Goal: Transaction & Acquisition: Purchase product/service

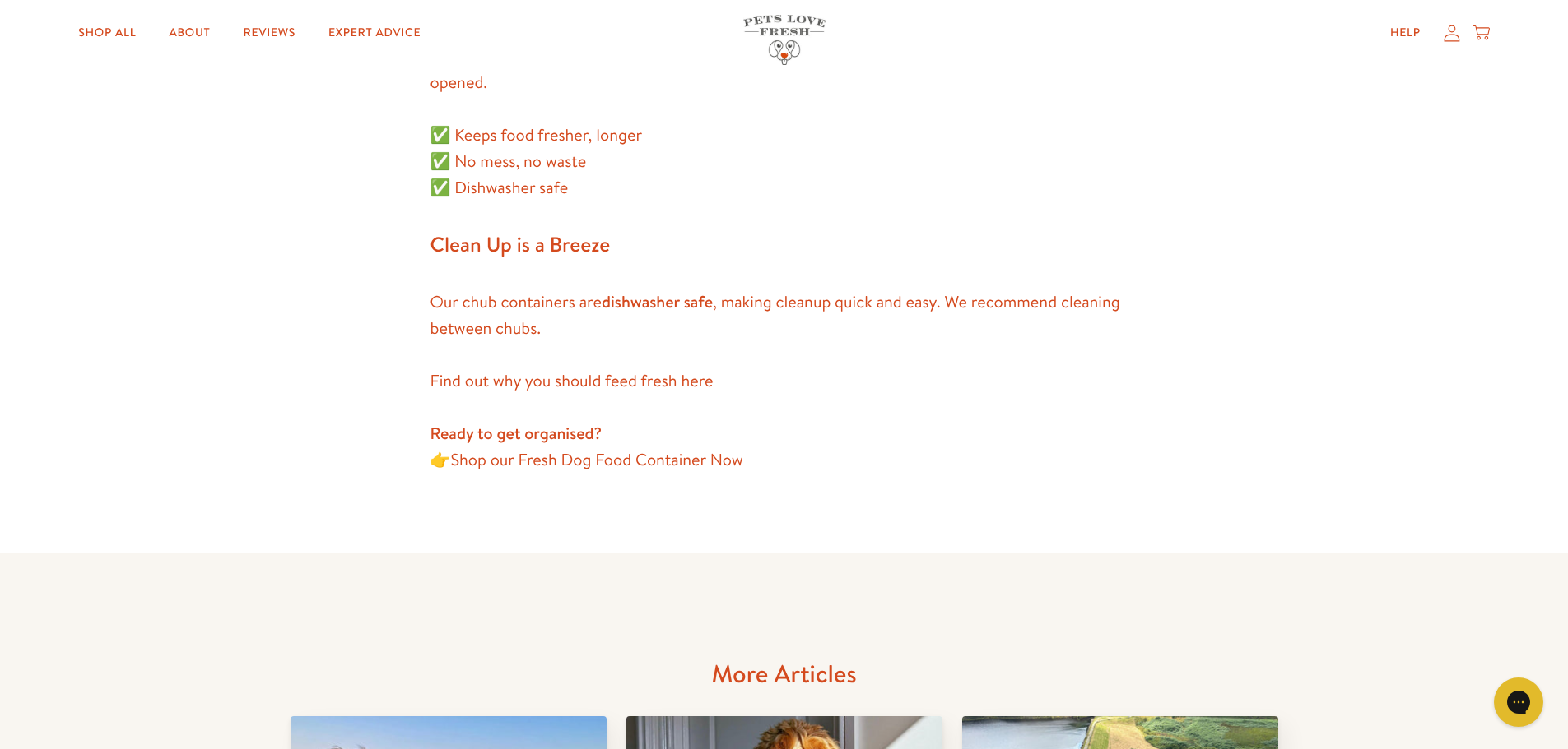
scroll to position [1563, 0]
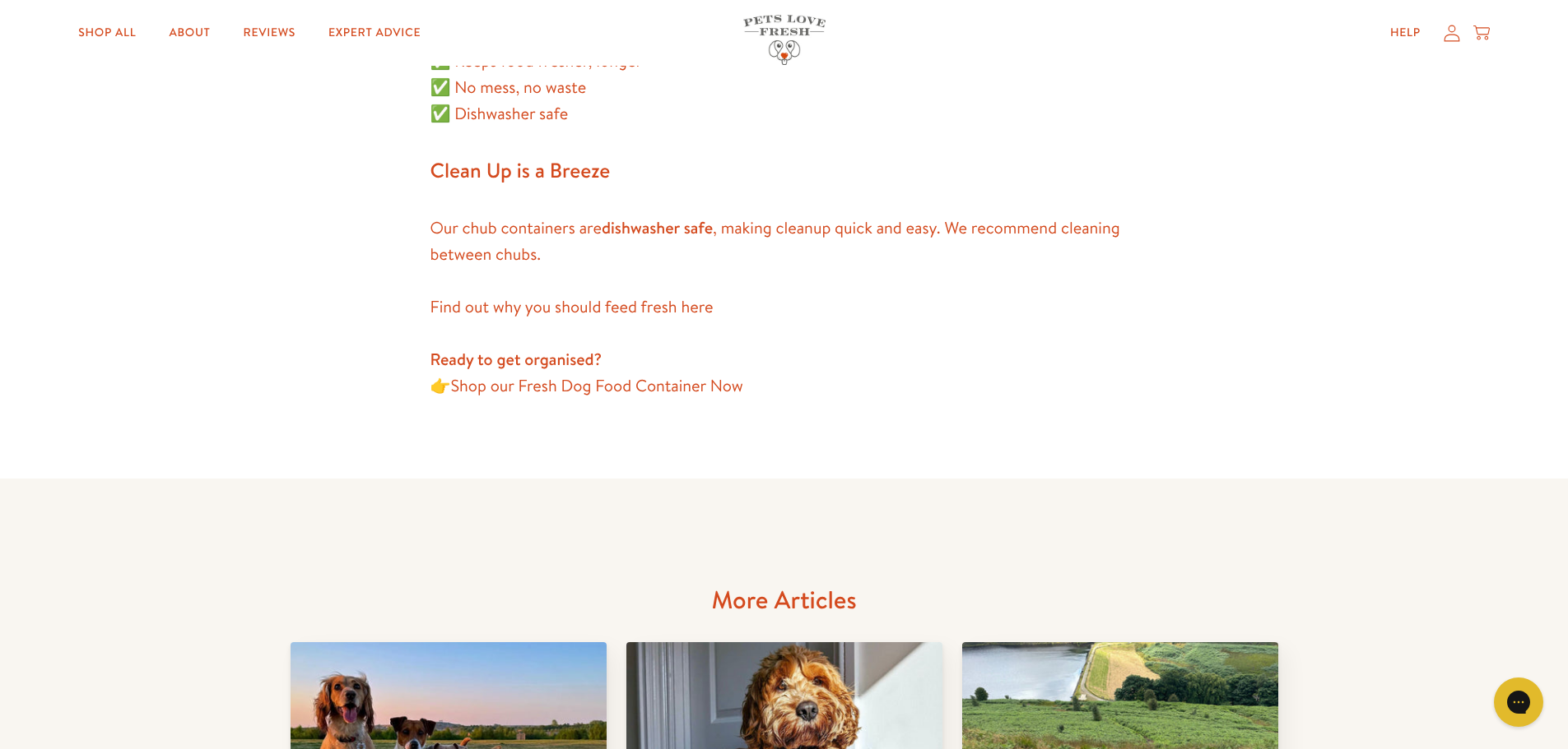
click at [580, 385] on link "Shop our Fresh Dog Food Container Now" at bounding box center [595, 386] width 292 height 22
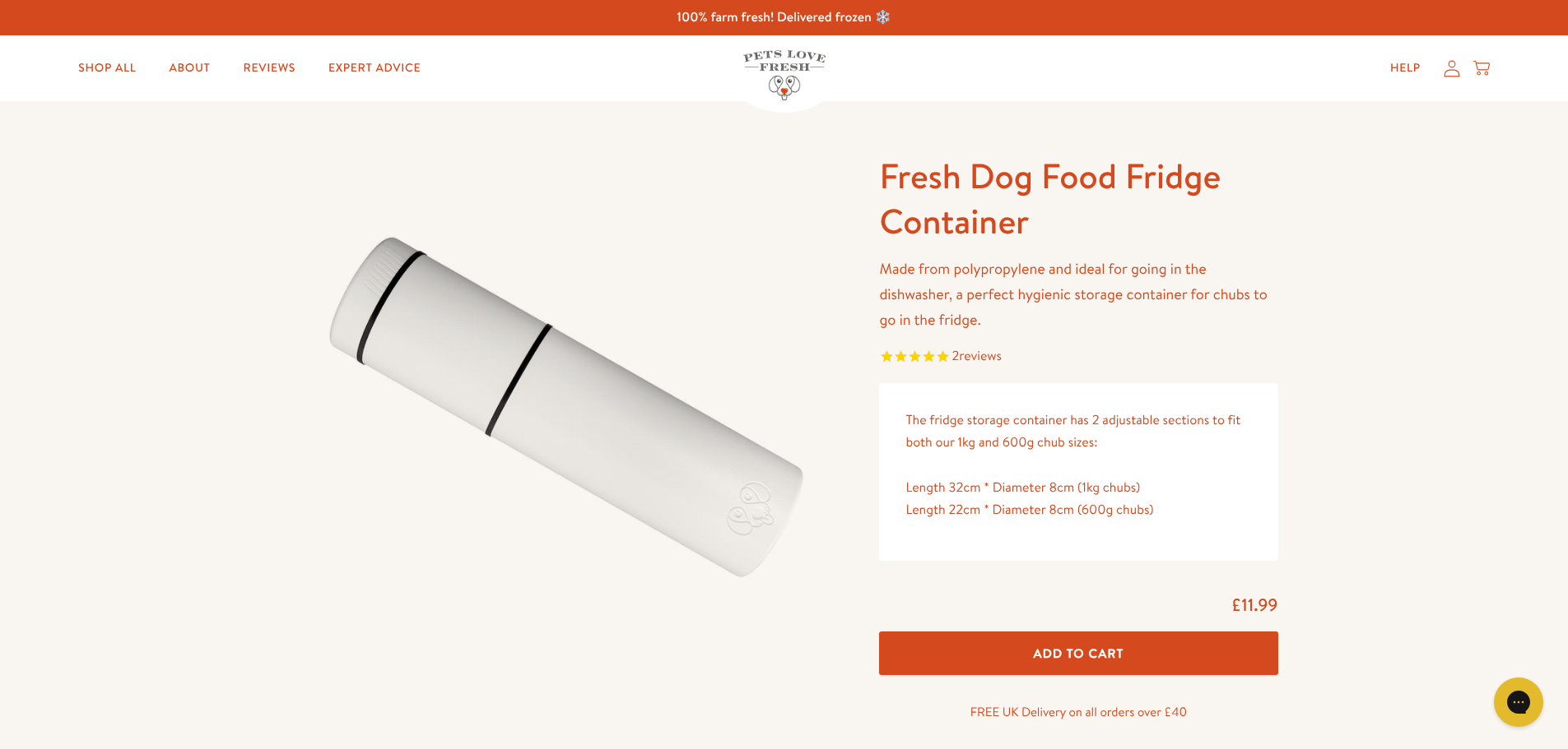
drag, startPoint x: 136, startPoint y: 582, endPoint x: 149, endPoint y: 227, distance: 355.2
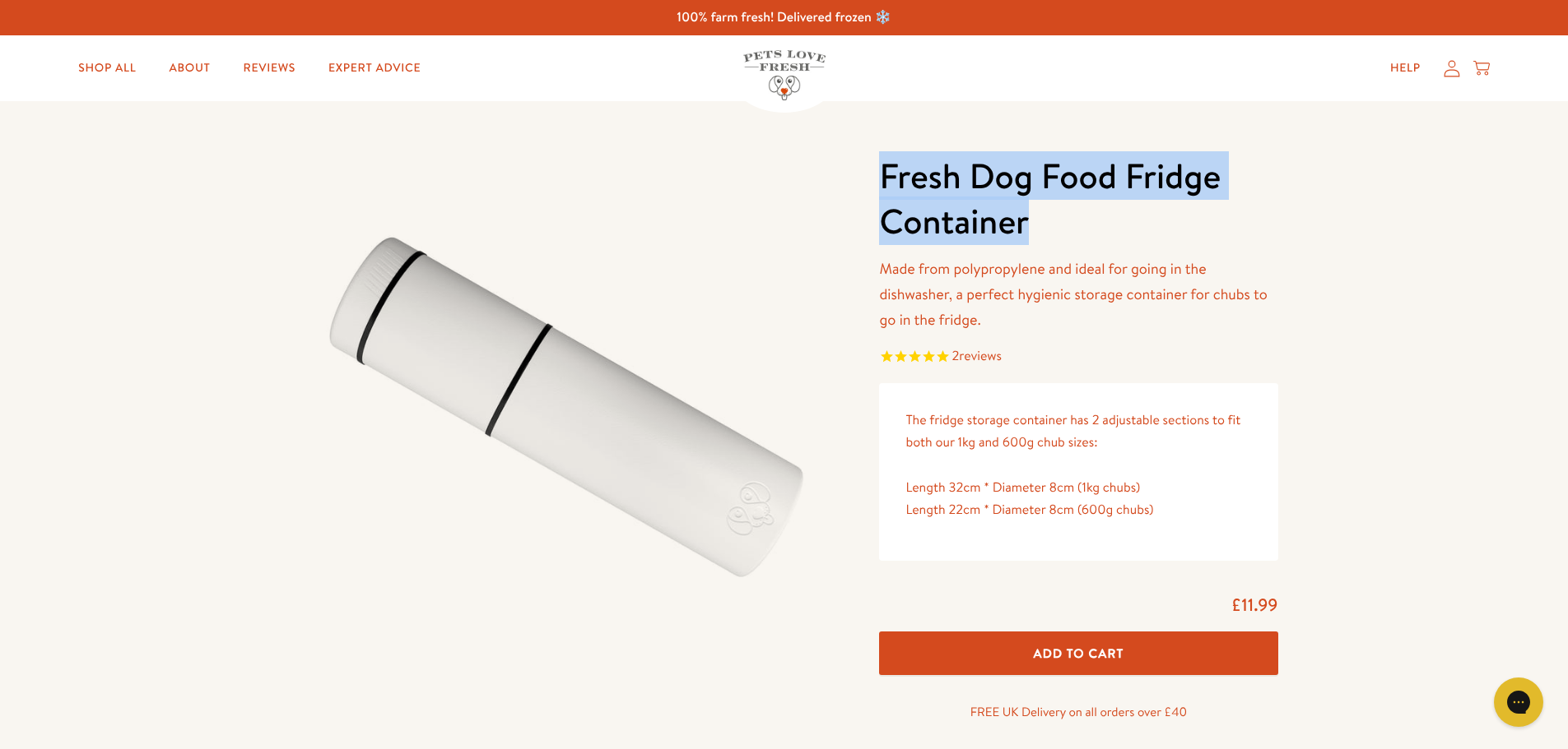
drag, startPoint x: 1042, startPoint y: 234, endPoint x: 878, endPoint y: 173, distance: 175.0
click at [878, 173] on div "Fresh Dog Food Fridge Container Made from polypropylene and ideal for going in …" at bounding box center [1072, 447] width 411 height 588
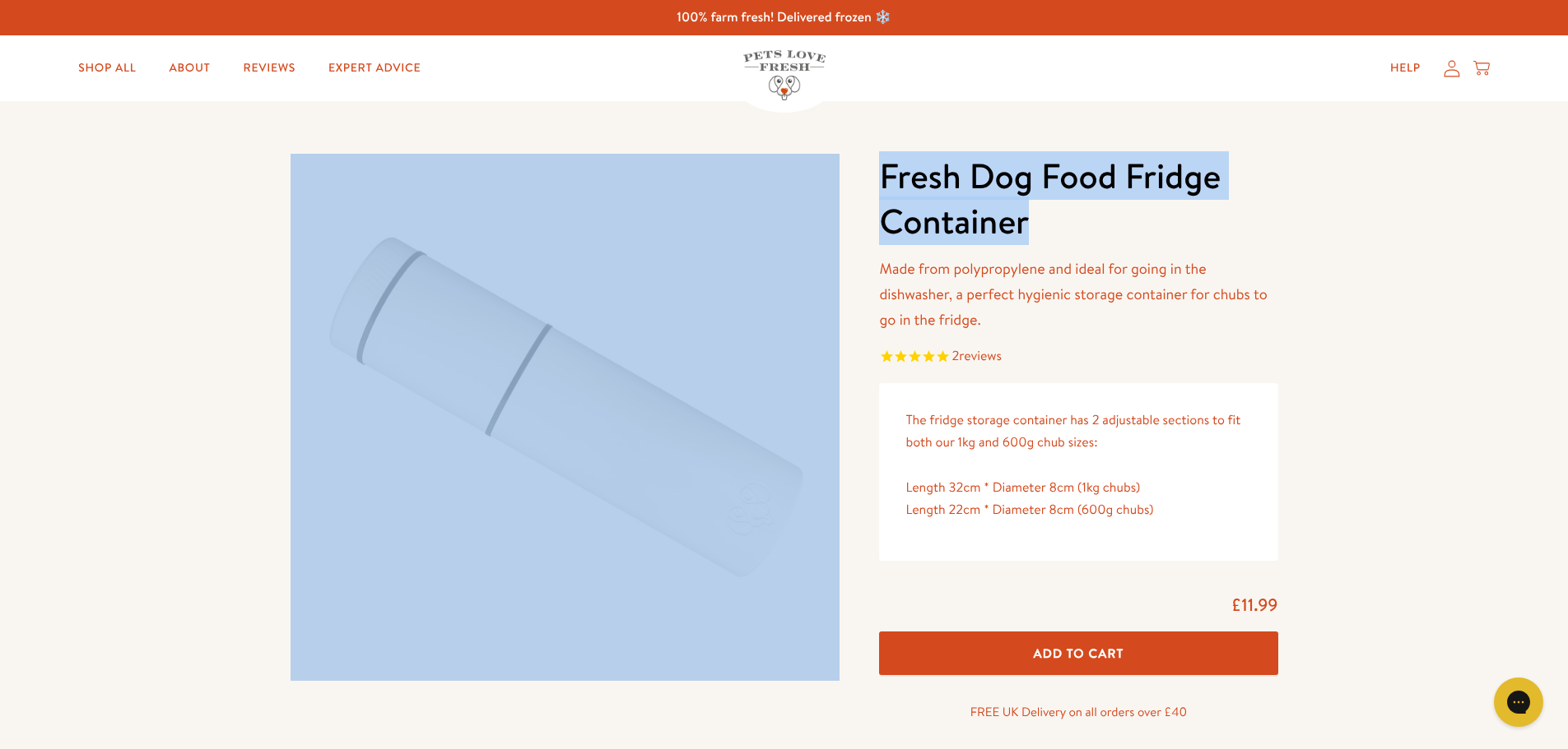
drag, startPoint x: 865, startPoint y: 161, endPoint x: 1053, endPoint y: 227, distance: 199.2
click at [1053, 227] on div "Fresh Dog Food Fridge Container Made from polypropylene and ideal for going in …" at bounding box center [784, 447] width 988 height 588
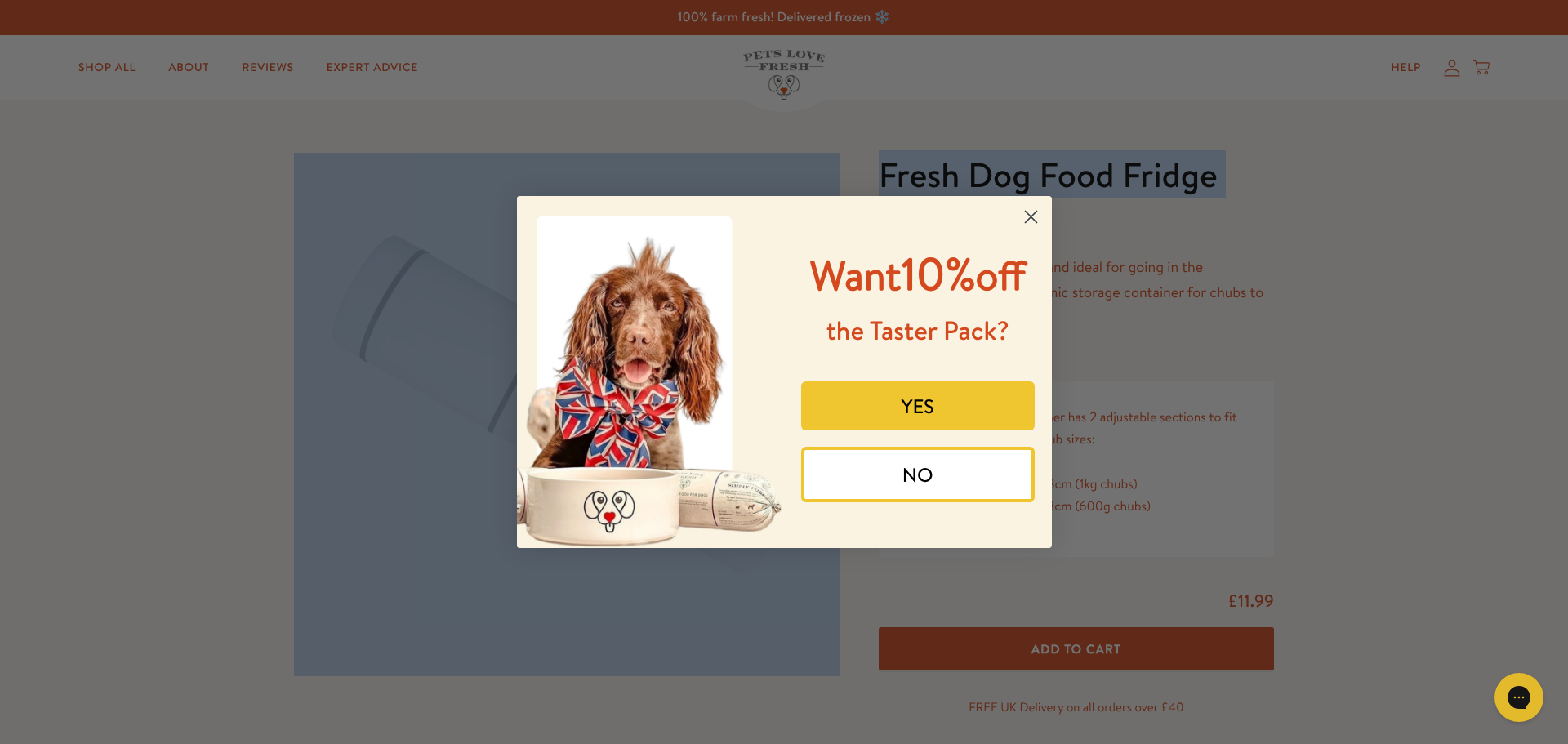
click at [1027, 218] on circle "Close dialog" at bounding box center [1030, 217] width 27 height 27
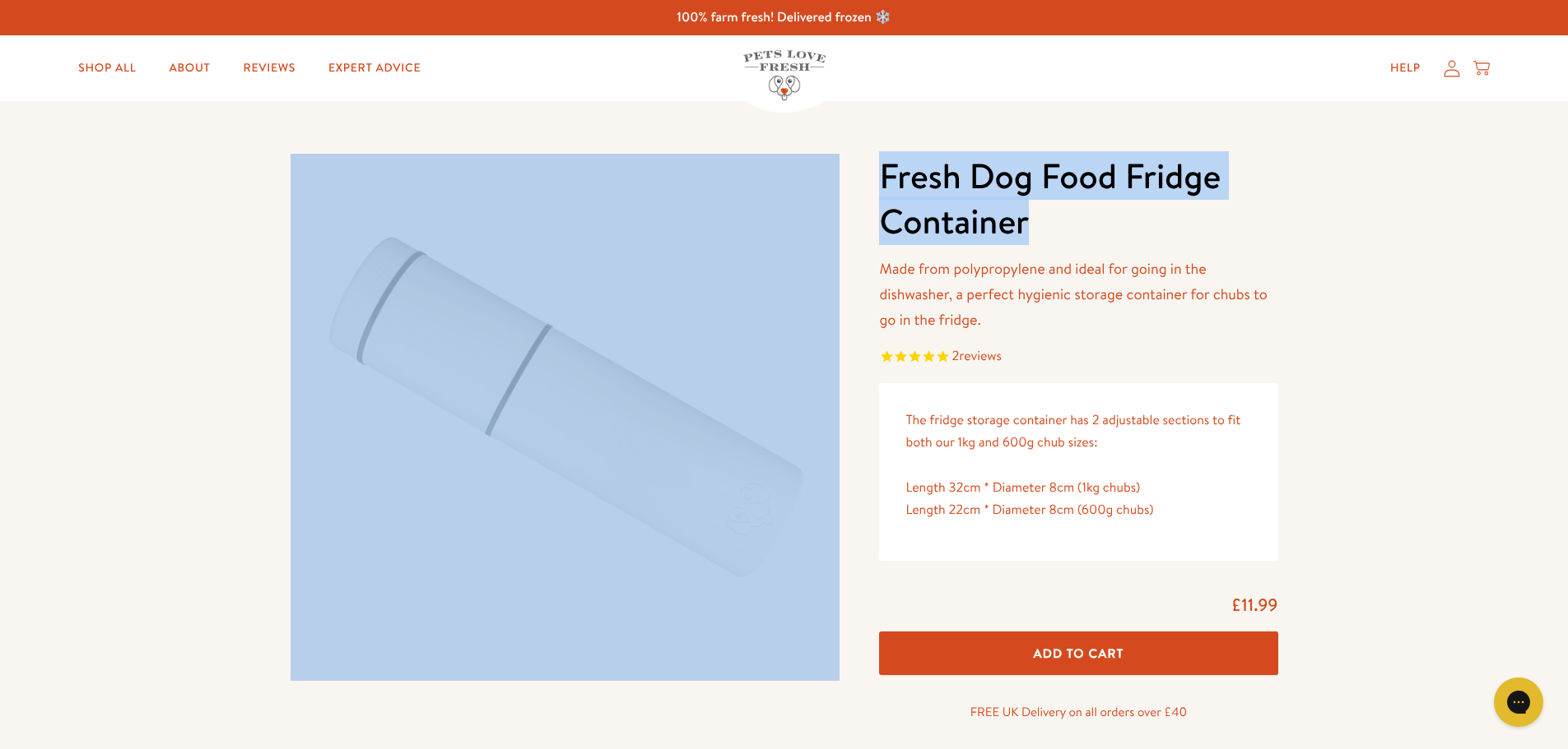
click at [509, 223] on img at bounding box center [565, 418] width 550 height 528
